Goal: Information Seeking & Learning: Learn about a topic

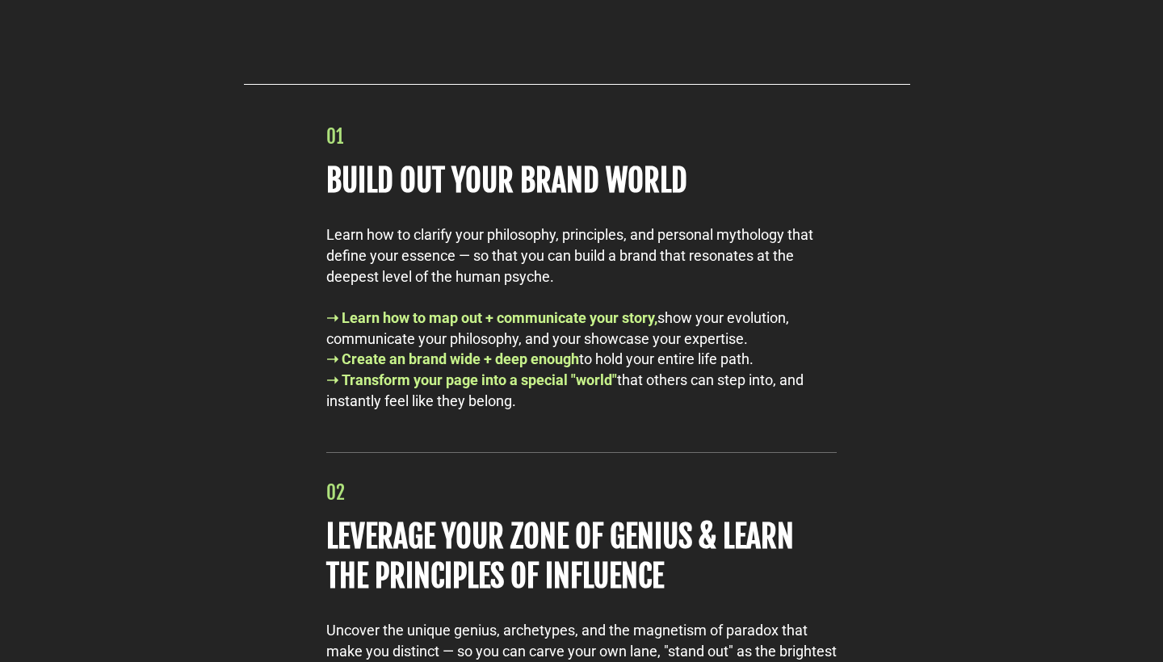
scroll to position [7111, 0]
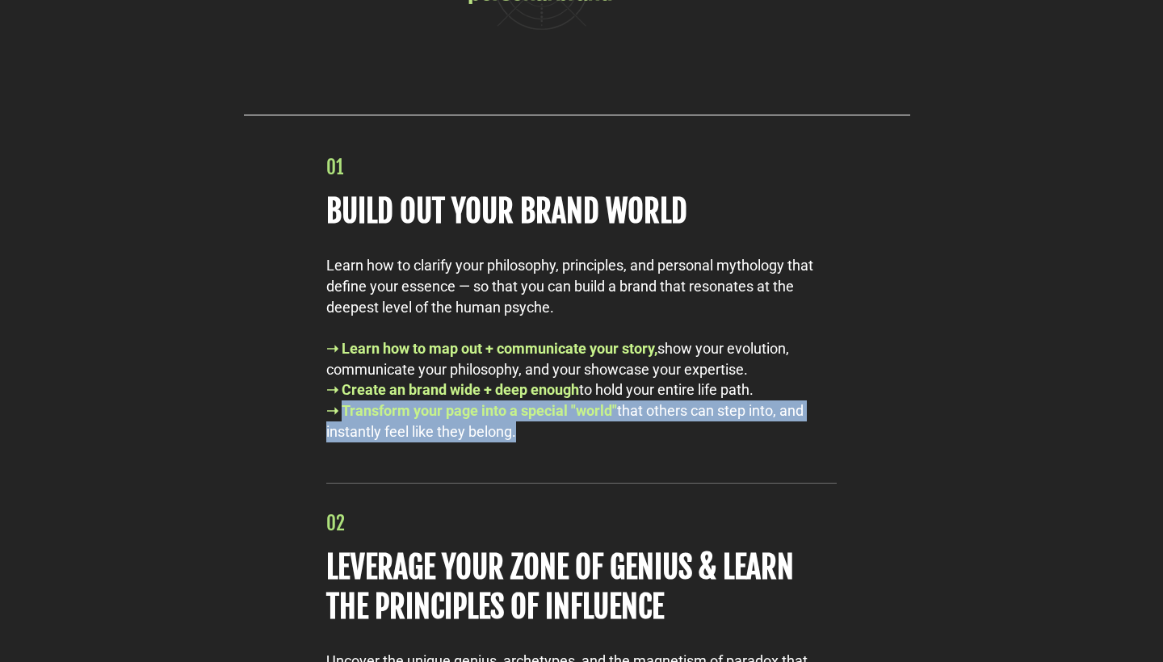
drag, startPoint x: 520, startPoint y: 414, endPoint x: 343, endPoint y: 392, distance: 178.2
click at [343, 401] on div "➝ Transform your page into a special "world" that others can step into, and ins…" at bounding box center [581, 421] width 510 height 41
copy div "Transform your page into a special "world" that others can step into, and insta…"
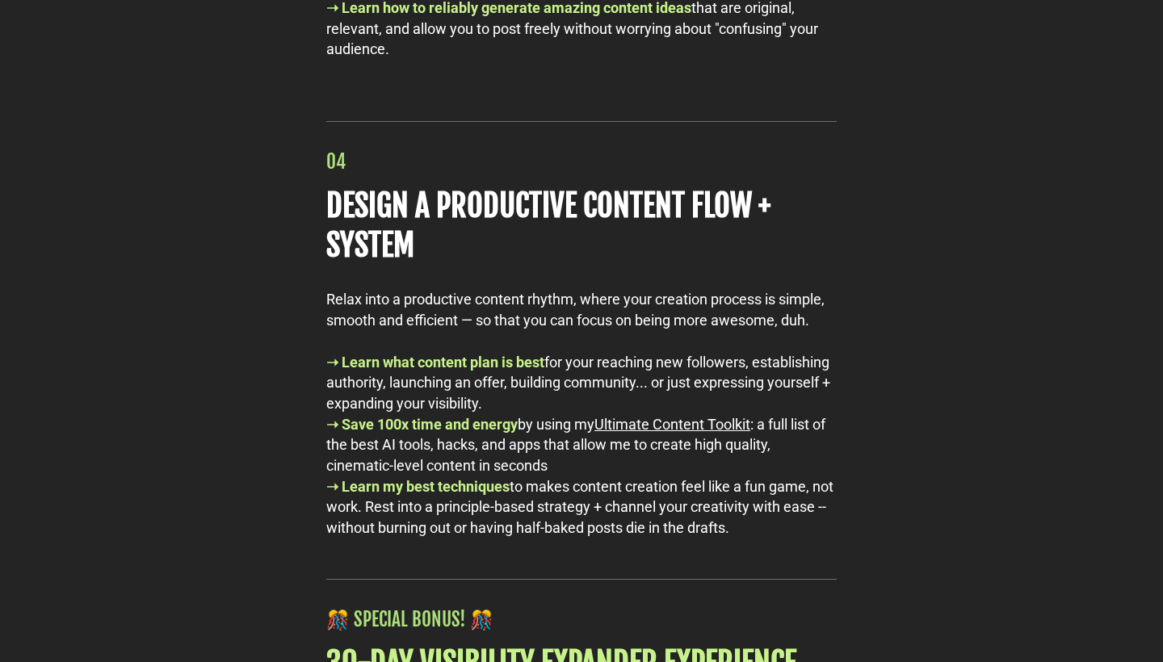
scroll to position [8352, 0]
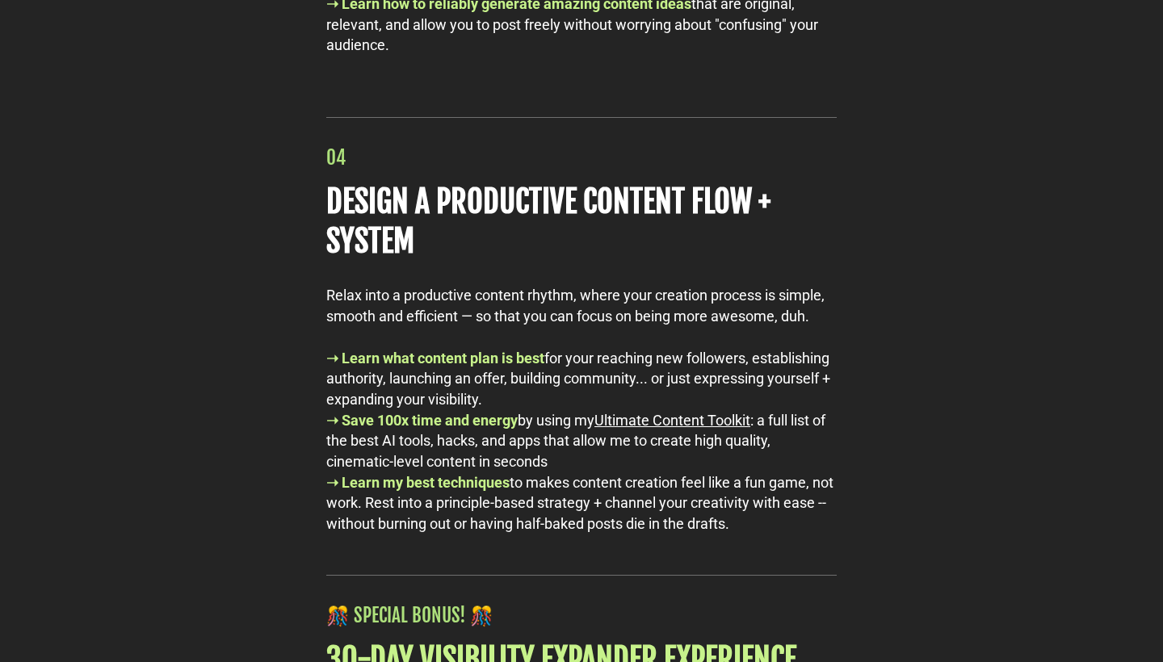
click at [659, 412] on u "Ultimate Content Toolkit" at bounding box center [672, 420] width 156 height 17
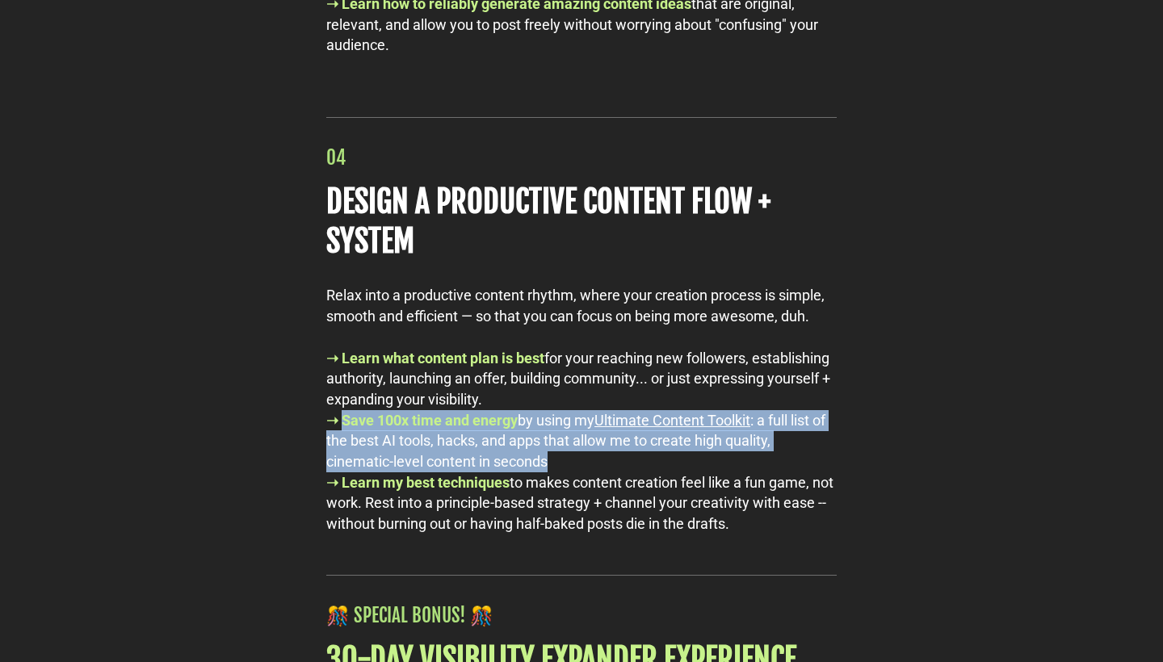
drag, startPoint x: 552, startPoint y: 420, endPoint x: 346, endPoint y: 385, distance: 208.1
click at [346, 410] on div "➝ Save 100x time and energy by using my Ultimate Content Toolkit : a full list …" at bounding box center [581, 441] width 510 height 62
click at [346, 412] on b "➝ Save 100x time and energy" at bounding box center [421, 420] width 191 height 17
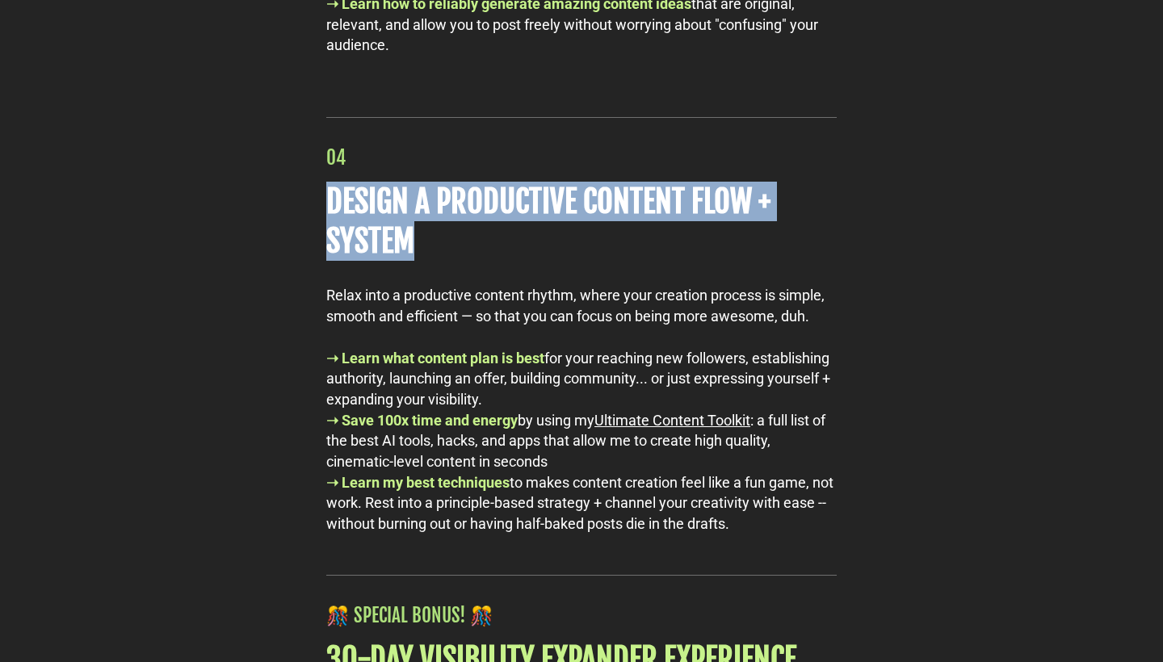
drag, startPoint x: 419, startPoint y: 201, endPoint x: 331, endPoint y: 159, distance: 97.5
click at [331, 182] on h1 "DESIGN A PRODUCTIVE CONTENT FLOW + SYSTEM" at bounding box center [581, 222] width 510 height 80
copy b "DESIGN A PRODUCTIVE CONTENT FLOW + SYSTEM"
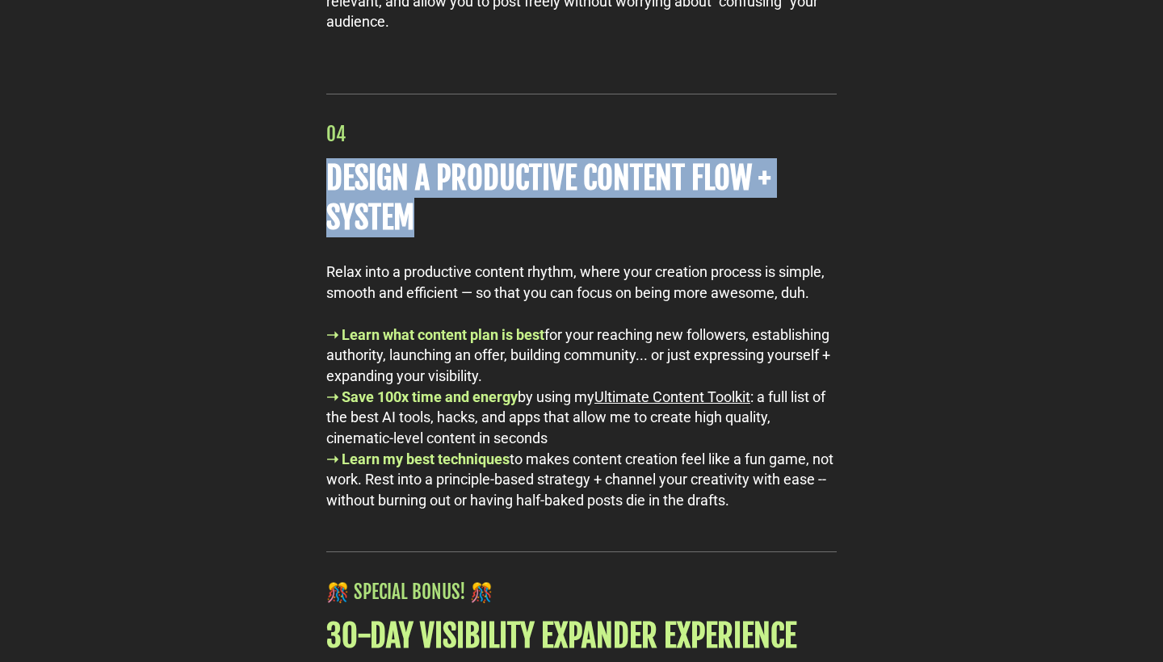
scroll to position [8376, 0]
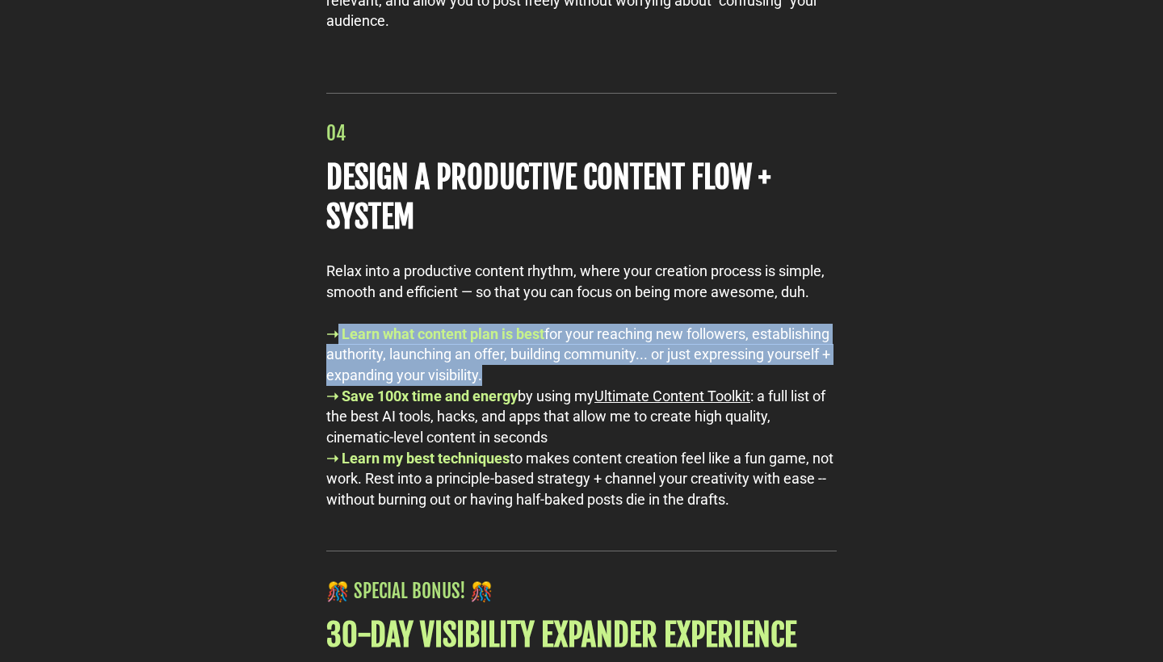
drag, startPoint x: 621, startPoint y: 342, endPoint x: 343, endPoint y: 295, distance: 281.8
click at [342, 324] on div "➝ Learn what content plan is best for your reaching new followers, establishing…" at bounding box center [581, 355] width 510 height 62
copy div "Learn what content plan is best for your reaching new followers, establishing a…"
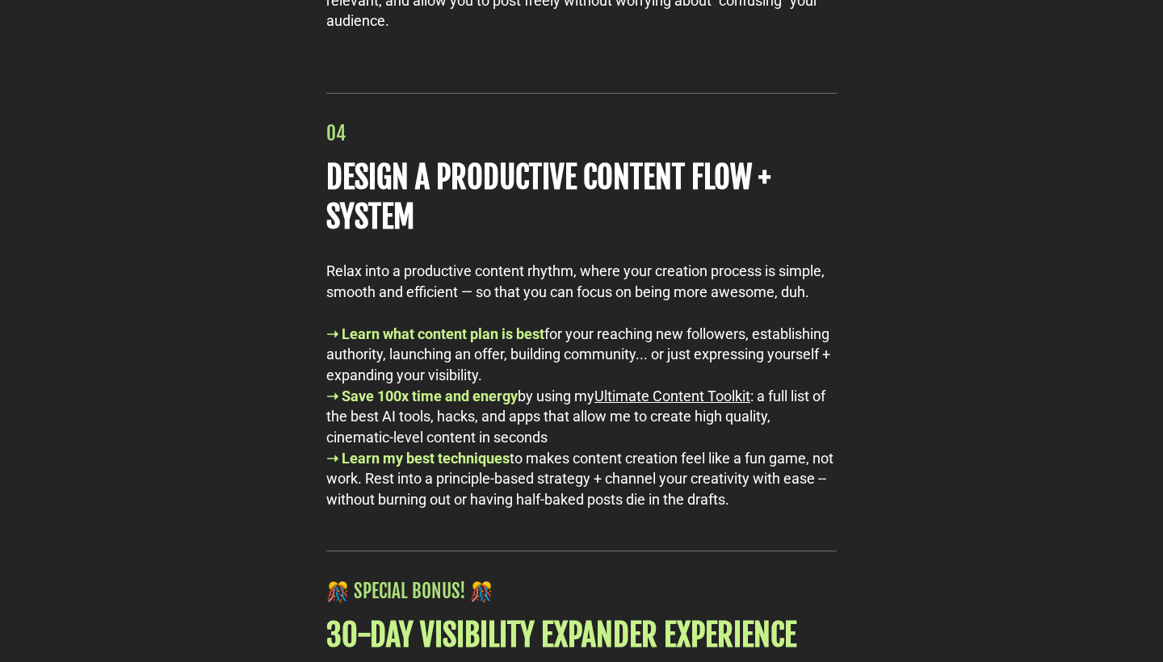
click at [550, 395] on div "➝ Save 100x time and energy by using my Ultimate Content Toolkit : a full list …" at bounding box center [581, 417] width 510 height 62
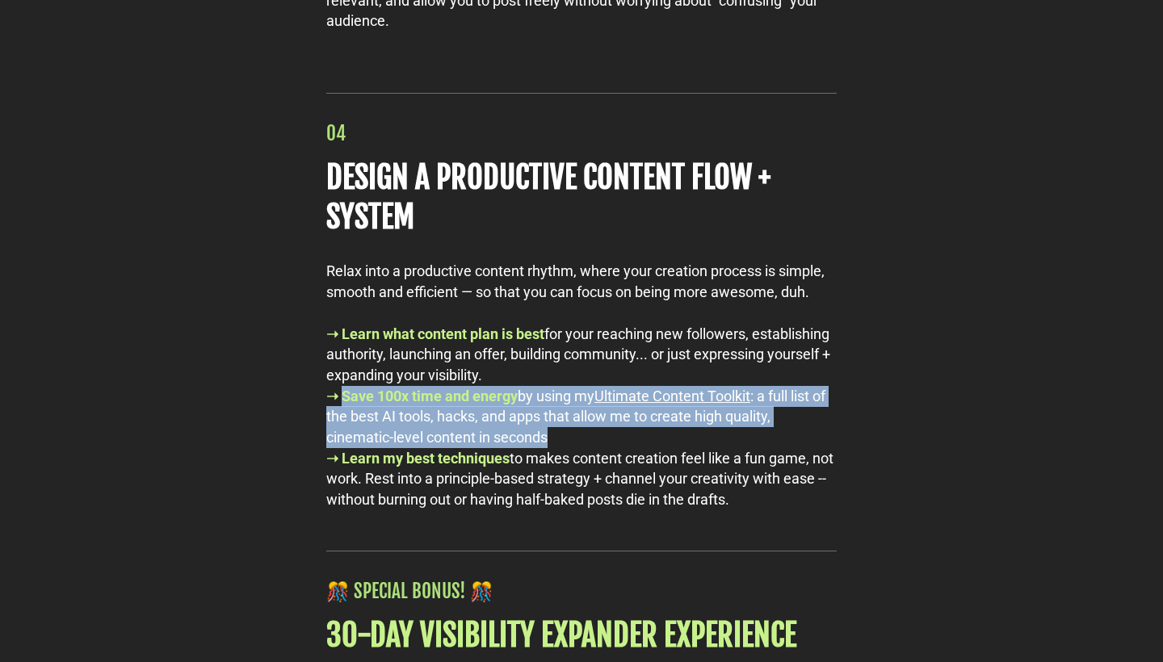
drag, startPoint x: 552, startPoint y: 397, endPoint x: 348, endPoint y: 358, distance: 208.1
click at [347, 386] on div "➝ Save 100x time and energy by using my Ultimate Content Toolkit : a full list …" at bounding box center [581, 417] width 510 height 62
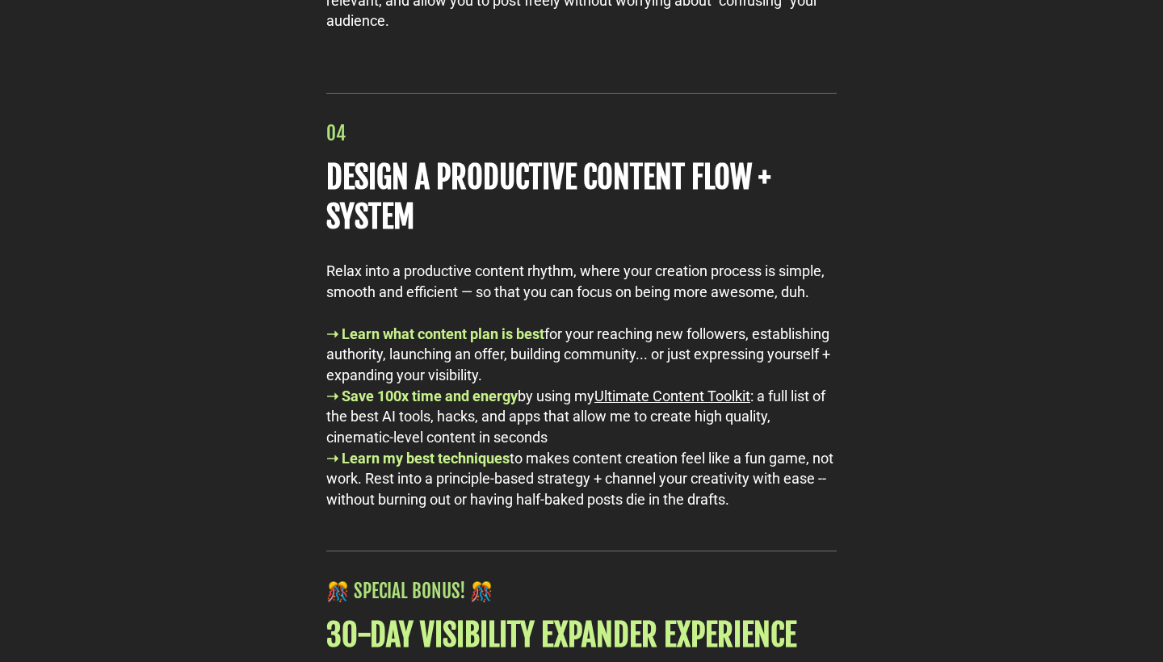
click at [497, 345] on div "➝ Learn what content plan is best for your reaching new followers, establishing…" at bounding box center [581, 355] width 510 height 62
drag, startPoint x: 625, startPoint y: 334, endPoint x: 334, endPoint y: 299, distance: 293.7
click at [334, 324] on div "➝ Learn what content plan is best for your reaching new followers, establishing…" at bounding box center [581, 355] width 510 height 62
copy div "Learn what content plan is best for your reaching new followers, establishing a…"
